Goal: Find specific page/section: Find specific page/section

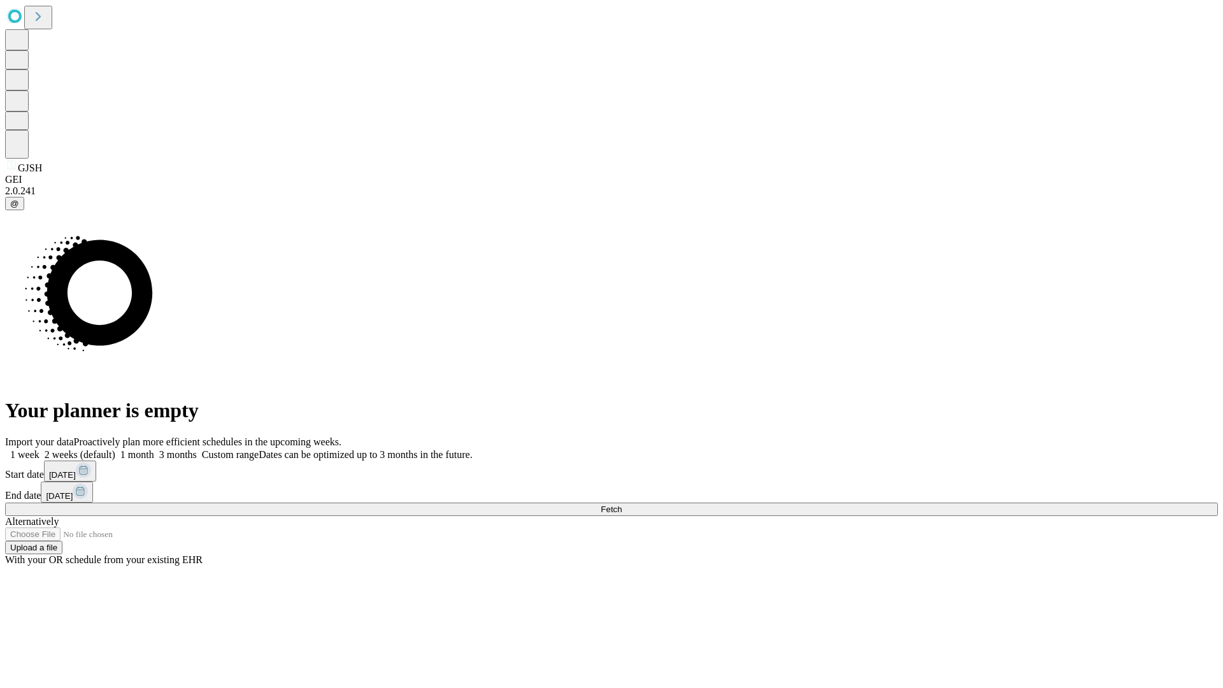
click at [622, 504] on span "Fetch" at bounding box center [611, 509] width 21 height 10
